Goal: Transaction & Acquisition: Purchase product/service

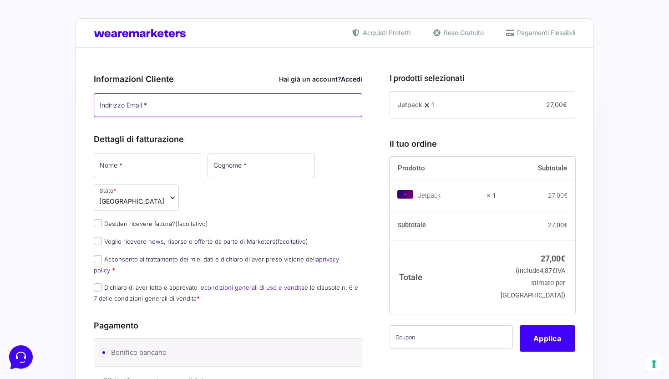
click at [234, 106] on input "Indirizzo Email *" at bounding box center [228, 105] width 269 height 24
type input "[PERSON_NAME][EMAIL_ADDRESS][PERSON_NAME][DOMAIN_NAME]"
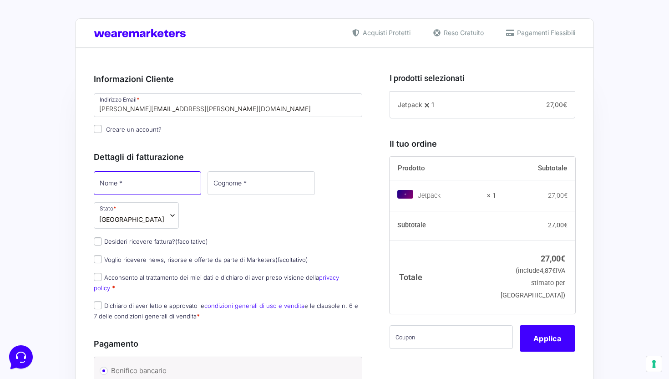
click at [124, 169] on div "Dettagli di fatturazione Nome * Cognome * Stato * Seleziona un paese / una regi…" at bounding box center [228, 234] width 269 height 187
type input "[PERSON_NAME]"
click at [207, 188] on input "Cognome *" at bounding box center [260, 183] width 107 height 24
type input "Zini"
click at [98, 237] on input "Desideri ricevere fattura? (facoltativo)" at bounding box center [98, 241] width 8 height 8
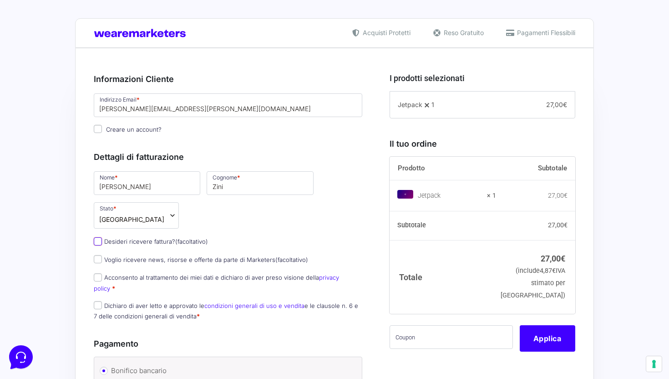
checkbox input "true"
select select "IT"
type input "0000000"
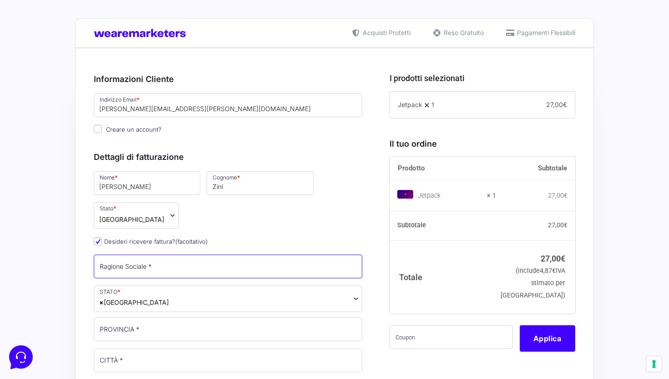
click at [128, 254] on input "Ragione Sociale *" at bounding box center [228, 266] width 269 height 24
click at [98, 237] on input "Desideri ricevere fattura? (facoltativo)" at bounding box center [98, 241] width 8 height 8
checkbox input "false"
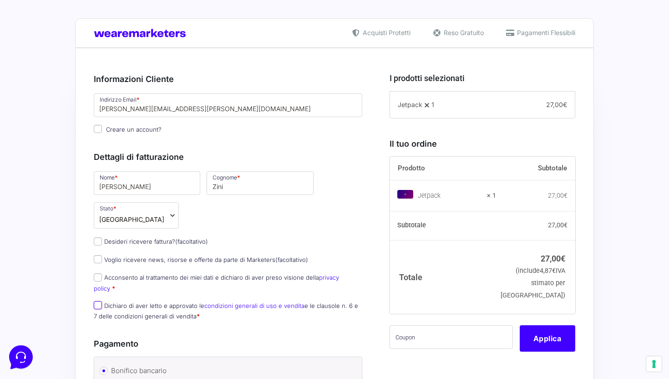
click at [99, 301] on input "Dichiaro di aver letto e approvato le condizioni generali di uso e vendita e le…" at bounding box center [98, 305] width 8 height 8
checkbox input "true"
click at [100, 273] on input "Acconsento al trattamento dei miei dati e dichiaro di aver preso visione della …" at bounding box center [98, 277] width 8 height 8
checkbox input "true"
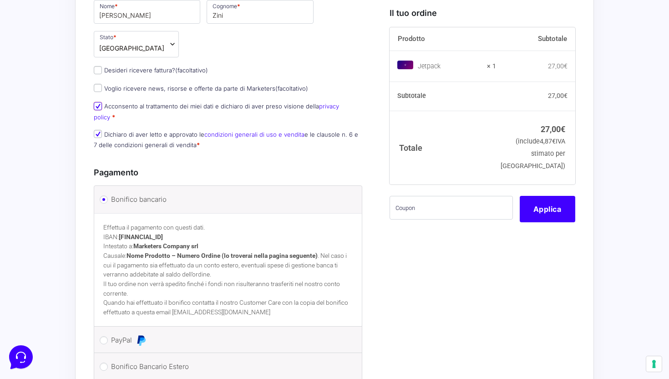
scroll to position [179, 0]
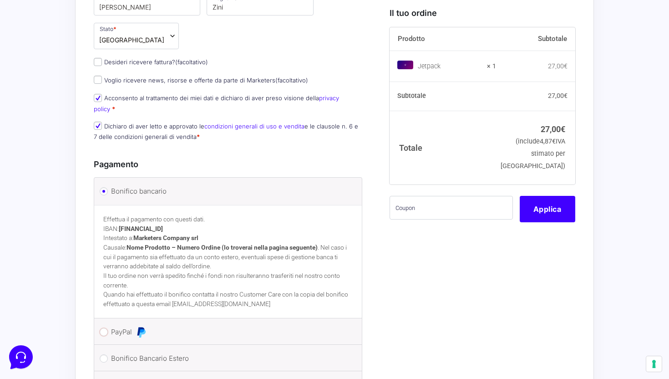
click at [103, 328] on input "PayPal" at bounding box center [104, 332] width 8 height 8
radio input "true"
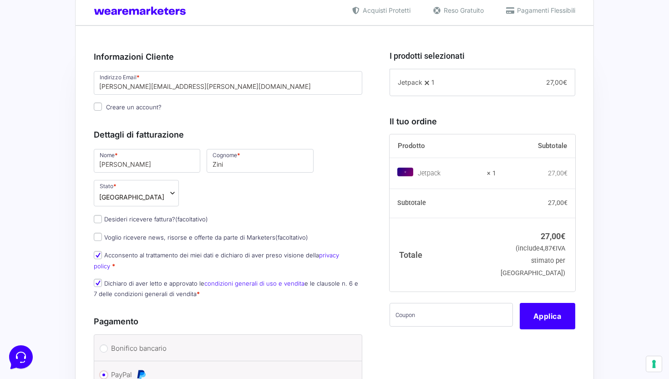
scroll to position [0, 0]
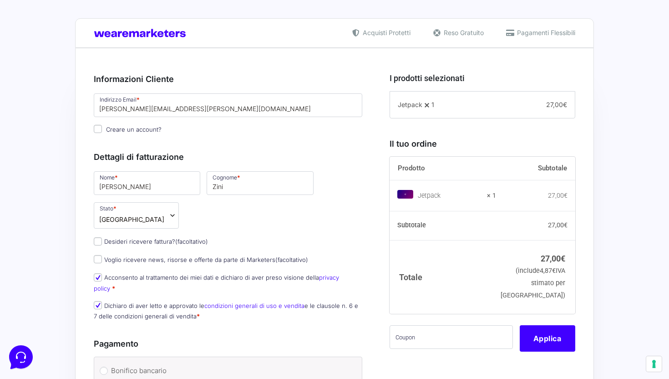
click at [97, 131] on input "Creare un account?" at bounding box center [98, 129] width 8 height 8
checkbox input "true"
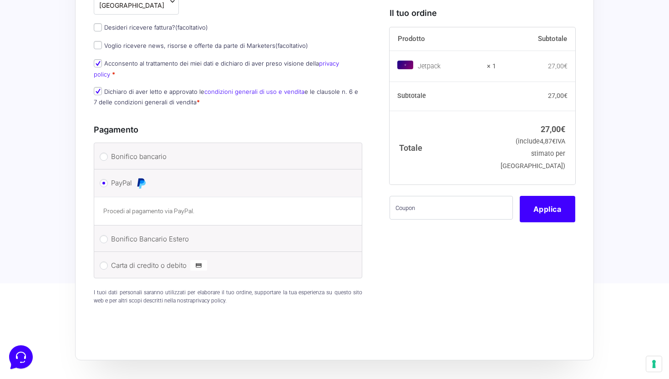
scroll to position [239, 0]
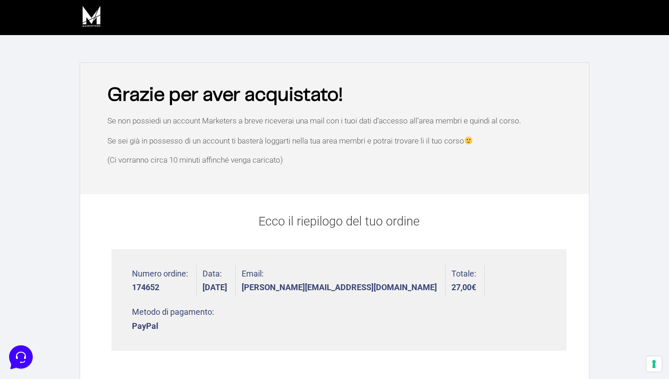
click at [97, 25] on img at bounding box center [92, 17] width 24 height 24
